Goal: Task Accomplishment & Management: Manage account settings

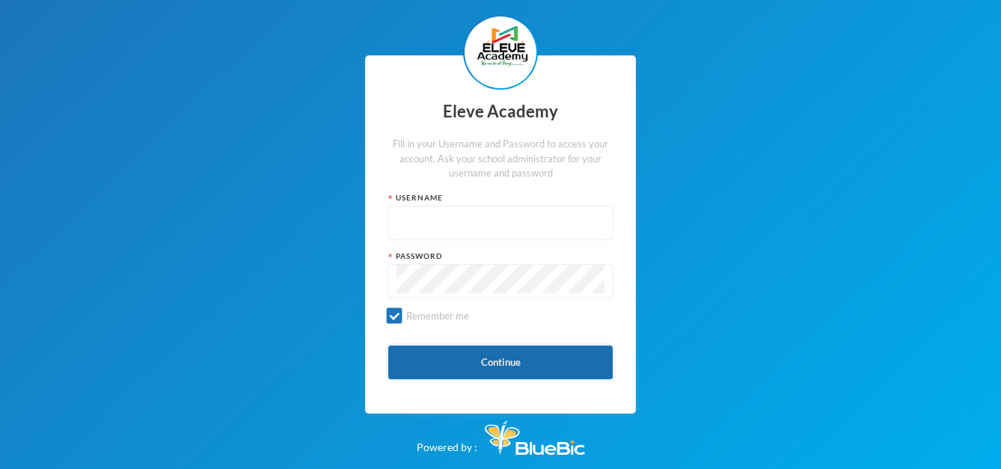
type input "Admin"
click at [454, 353] on button "Continue" at bounding box center [500, 363] width 224 height 34
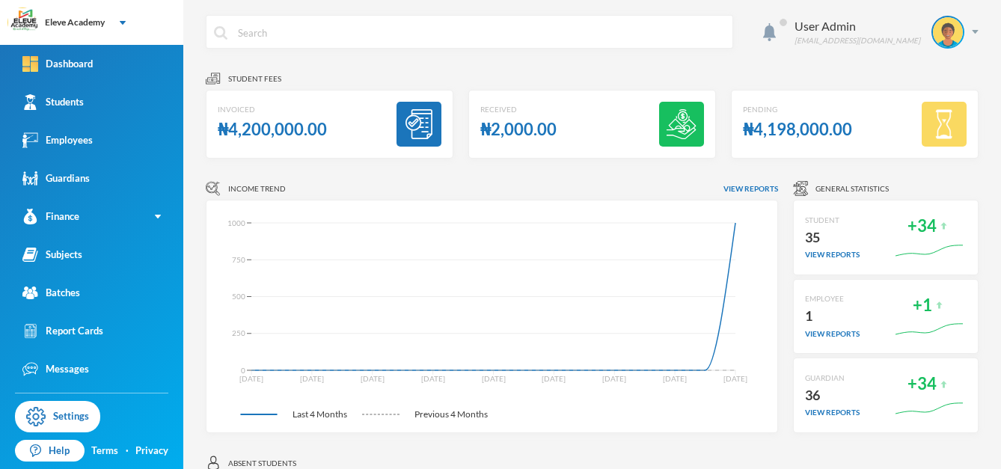
click at [678, 125] on img at bounding box center [681, 124] width 30 height 30
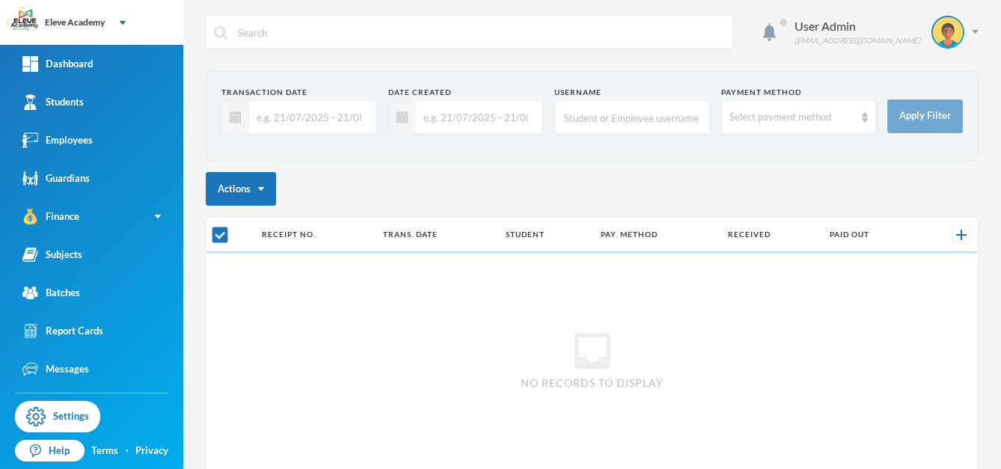
checkbox input "false"
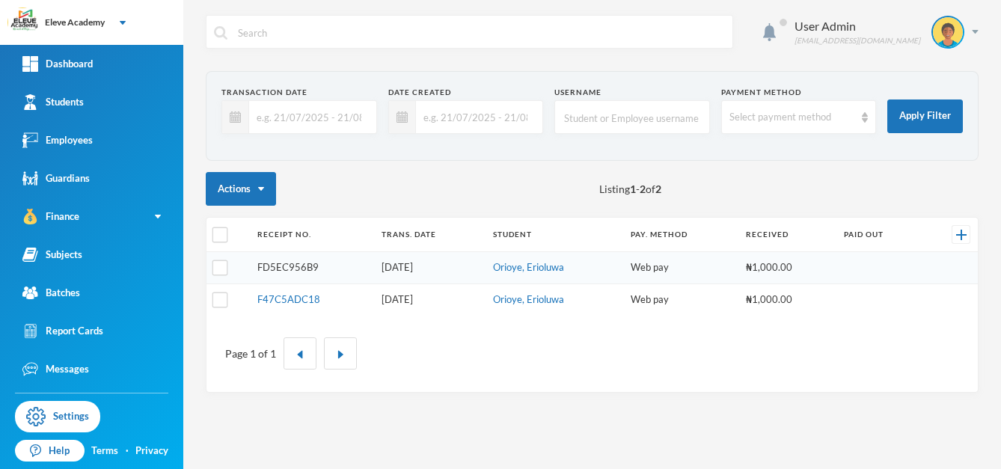
click at [301, 266] on link "FD5EC956B9" at bounding box center [287, 267] width 61 height 12
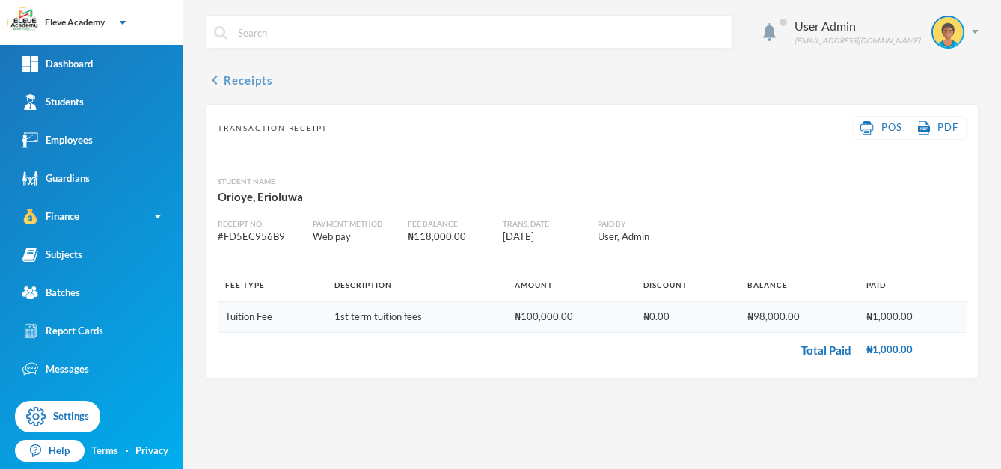
click at [216, 76] on icon "chevron_left" at bounding box center [215, 80] width 18 height 18
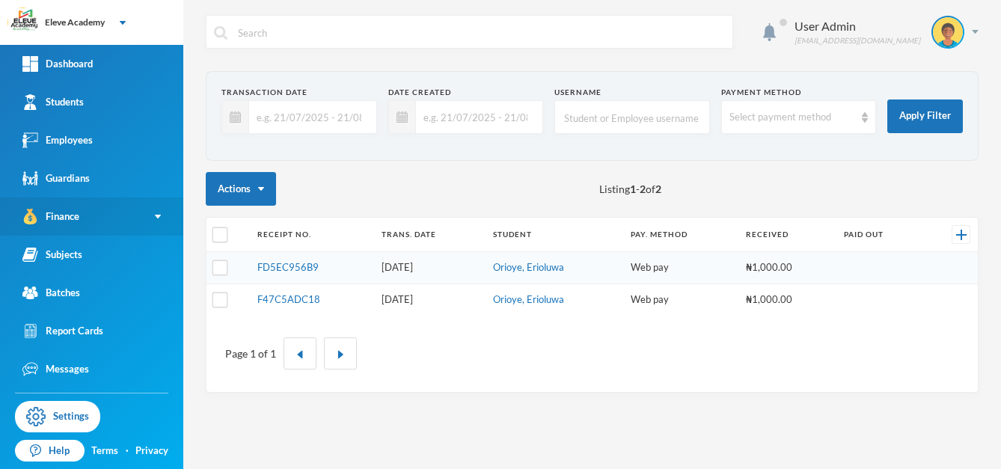
click at [82, 208] on link "Finance" at bounding box center [91, 216] width 183 height 38
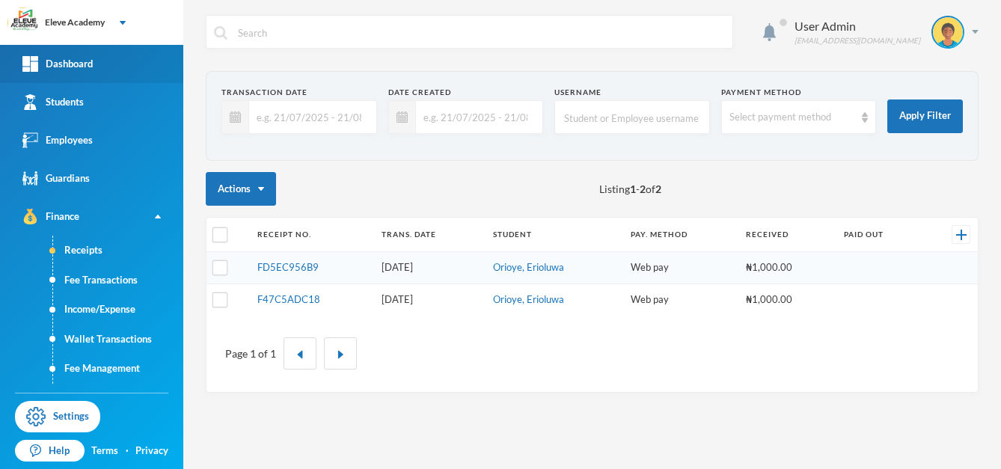
click at [90, 57] on div "Dashboard" at bounding box center [57, 64] width 70 height 16
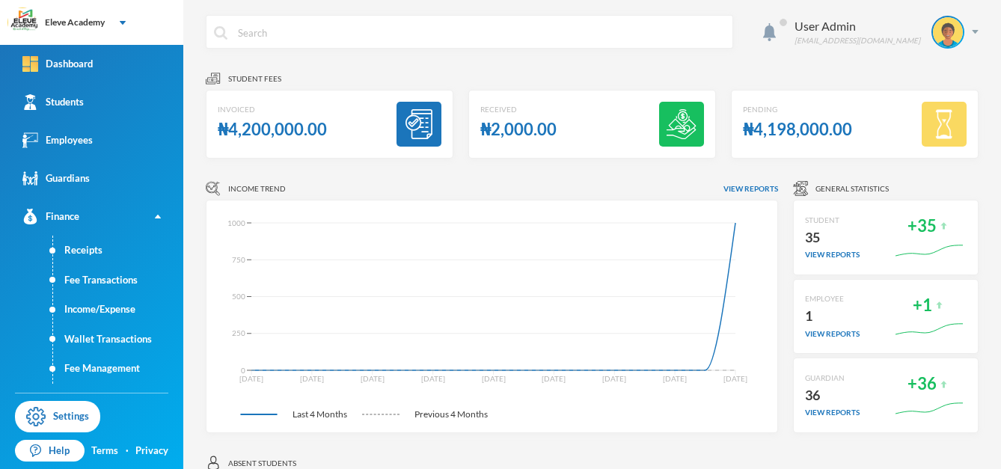
click at [417, 126] on img at bounding box center [419, 124] width 30 height 30
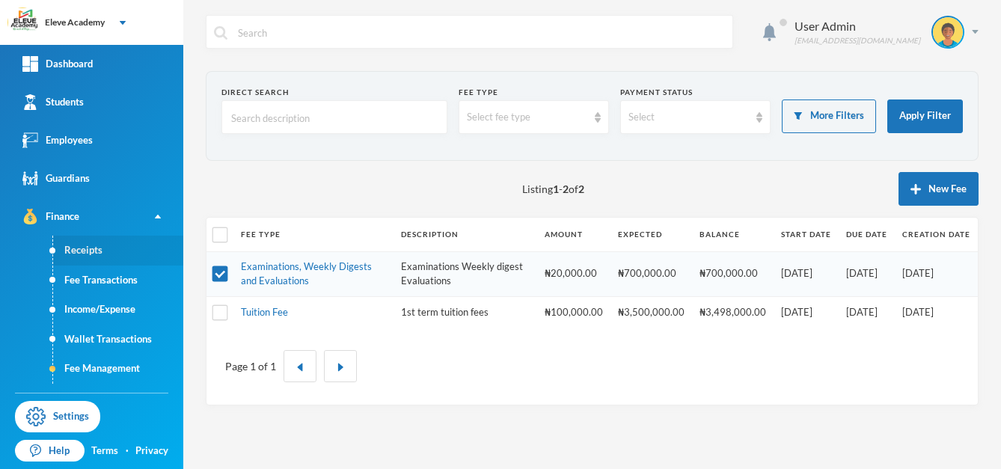
click at [106, 240] on link "Receipts" at bounding box center [118, 251] width 130 height 30
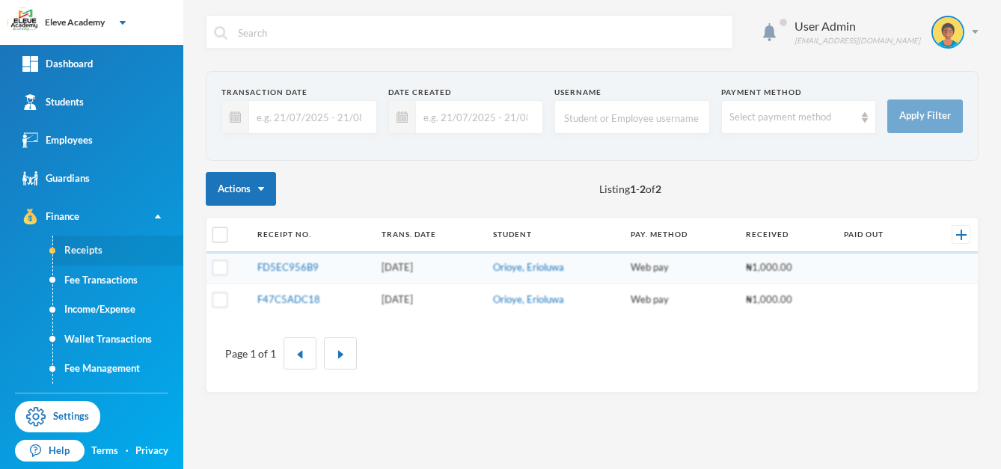
click at [106, 240] on link "Receipts" at bounding box center [118, 251] width 130 height 30
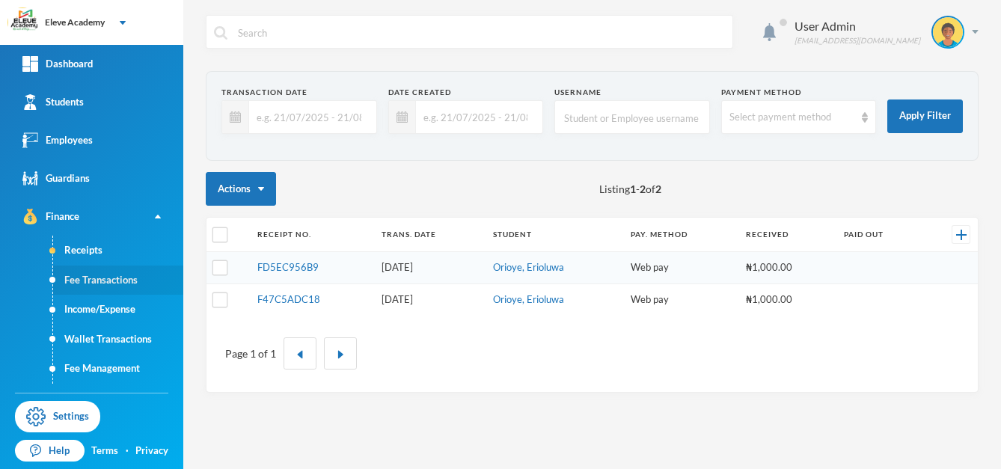
click at [103, 280] on link "Fee Transactions" at bounding box center [118, 280] width 130 height 30
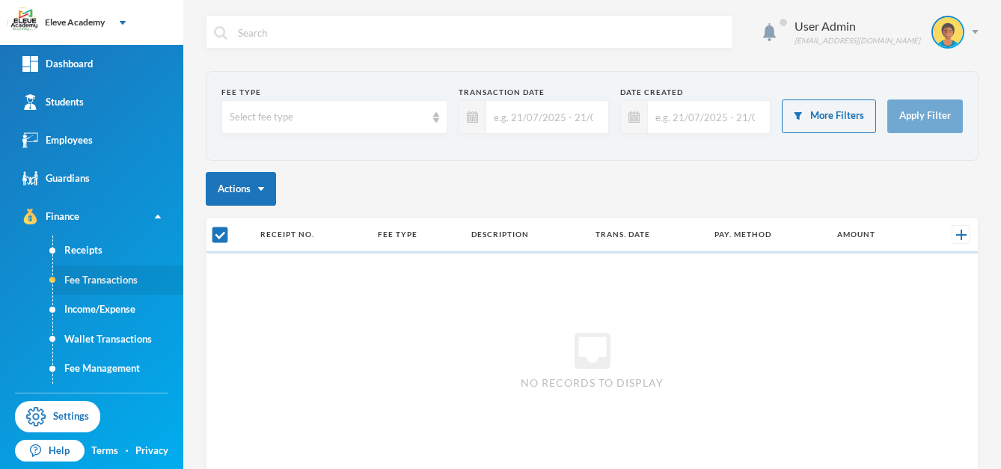
checkbox input "false"
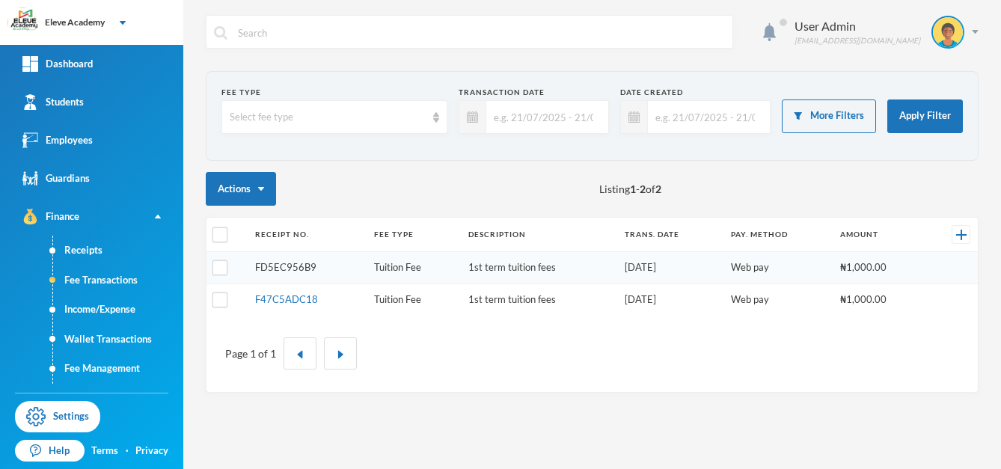
click at [304, 272] on link "FD5EC956B9" at bounding box center [285, 267] width 61 height 12
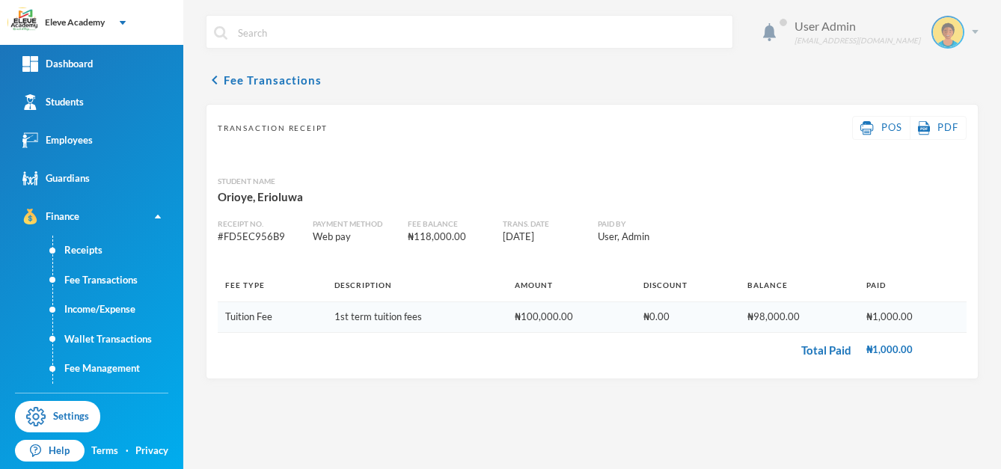
click at [962, 41] on div "User Admin [EMAIL_ADDRESS][DOMAIN_NAME]" at bounding box center [880, 32] width 195 height 33
click at [940, 106] on button "Logout" at bounding box center [936, 109] width 67 height 22
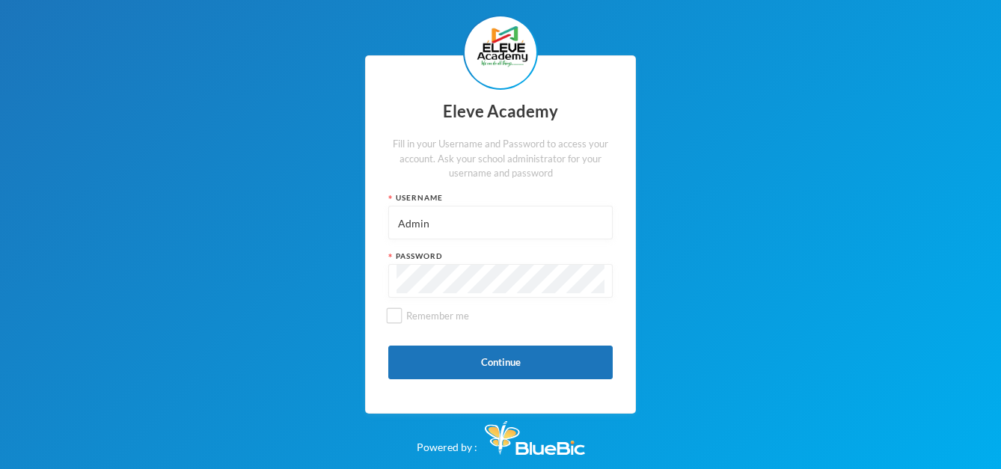
click at [544, 219] on input "Admin" at bounding box center [500, 223] width 208 height 34
type input "A"
type input "014"
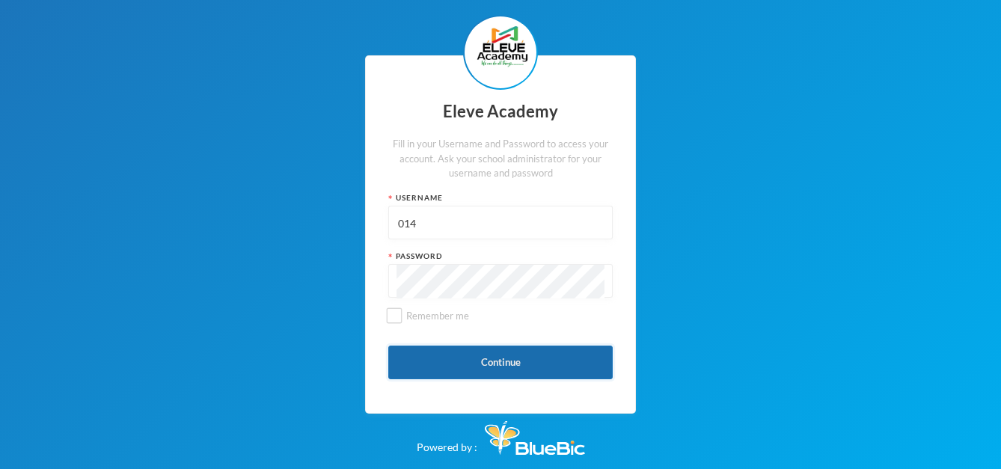
click at [414, 365] on button "Continue" at bounding box center [500, 363] width 224 height 34
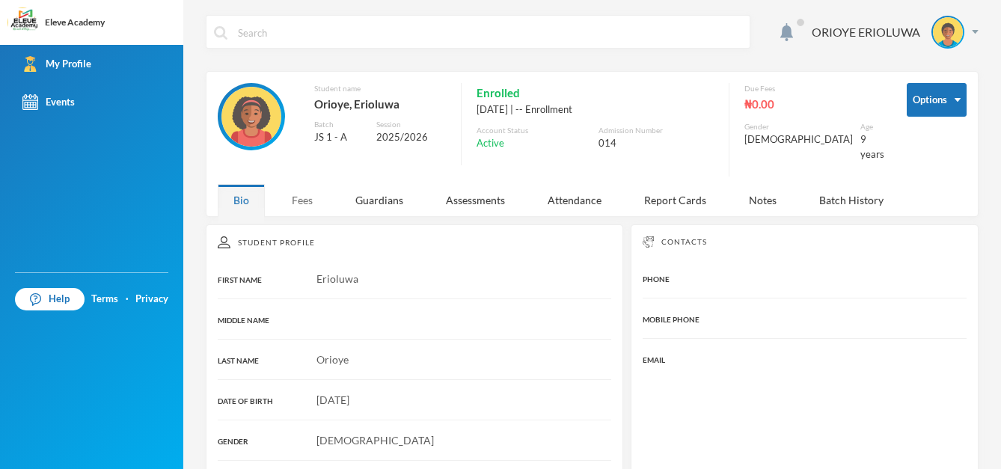
click at [304, 191] on div "Fees" at bounding box center [302, 200] width 52 height 32
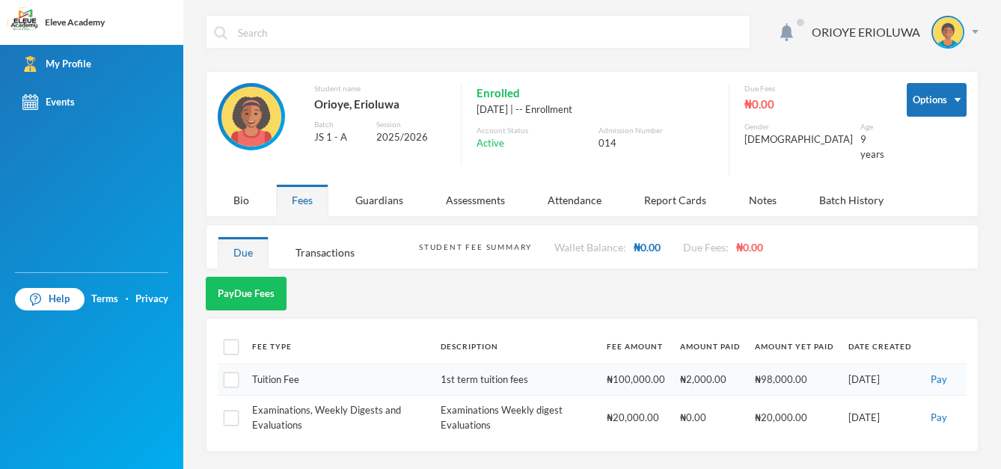
click at [530, 376] on td "1st term tuition fees" at bounding box center [516, 379] width 166 height 32
click at [929, 105] on button "Options" at bounding box center [936, 100] width 60 height 34
click at [674, 40] on input "text" at bounding box center [489, 33] width 506 height 34
